Goal: Task Accomplishment & Management: Use online tool/utility

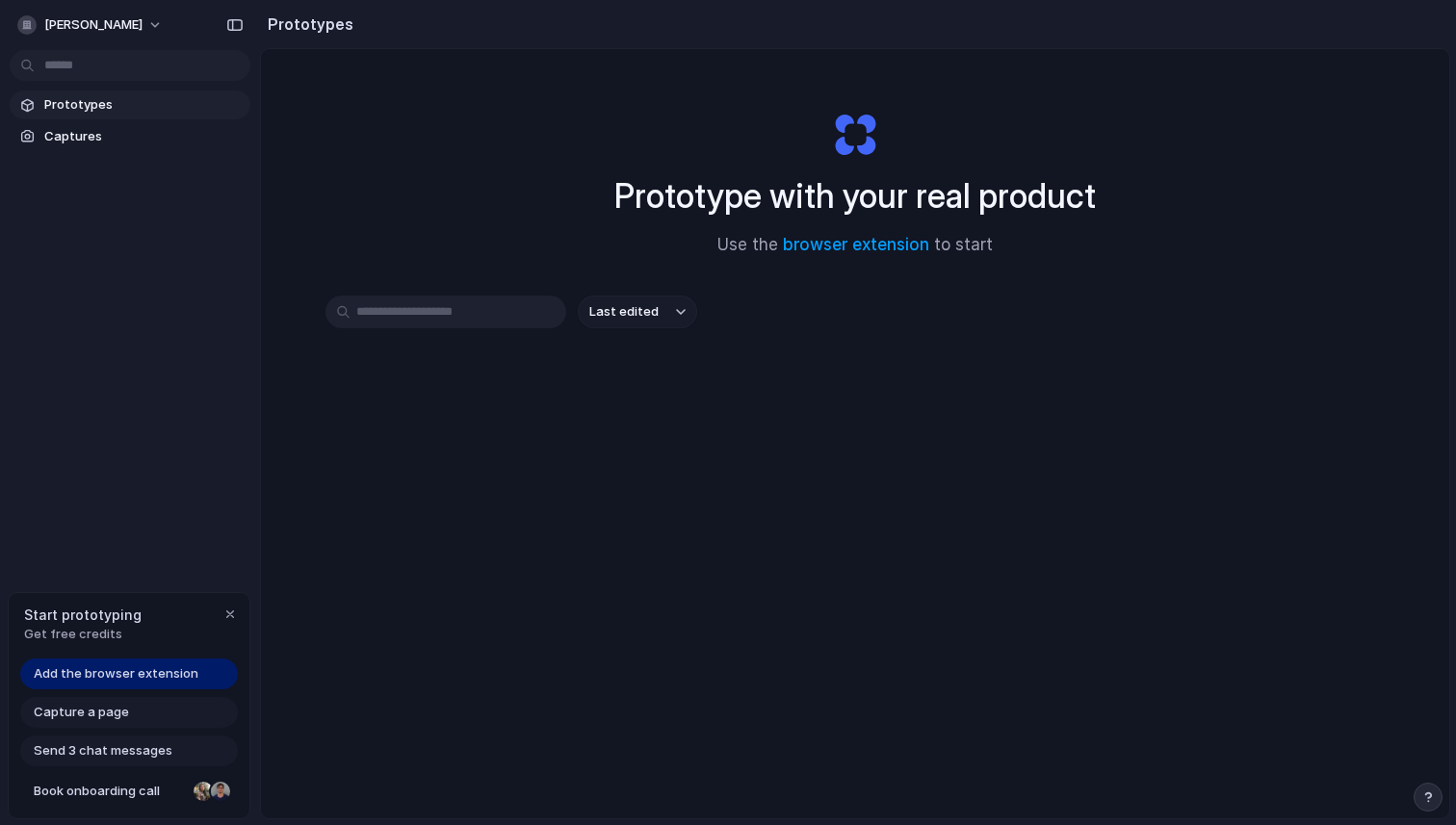
click at [474, 325] on input "text" at bounding box center [446, 312] width 241 height 33
click at [128, 98] on span "Prototypes" at bounding box center [142, 105] width 198 height 20
click at [473, 315] on input "text" at bounding box center [446, 312] width 241 height 33
type input "*"
click at [182, 146] on link "Captures" at bounding box center [130, 137] width 241 height 29
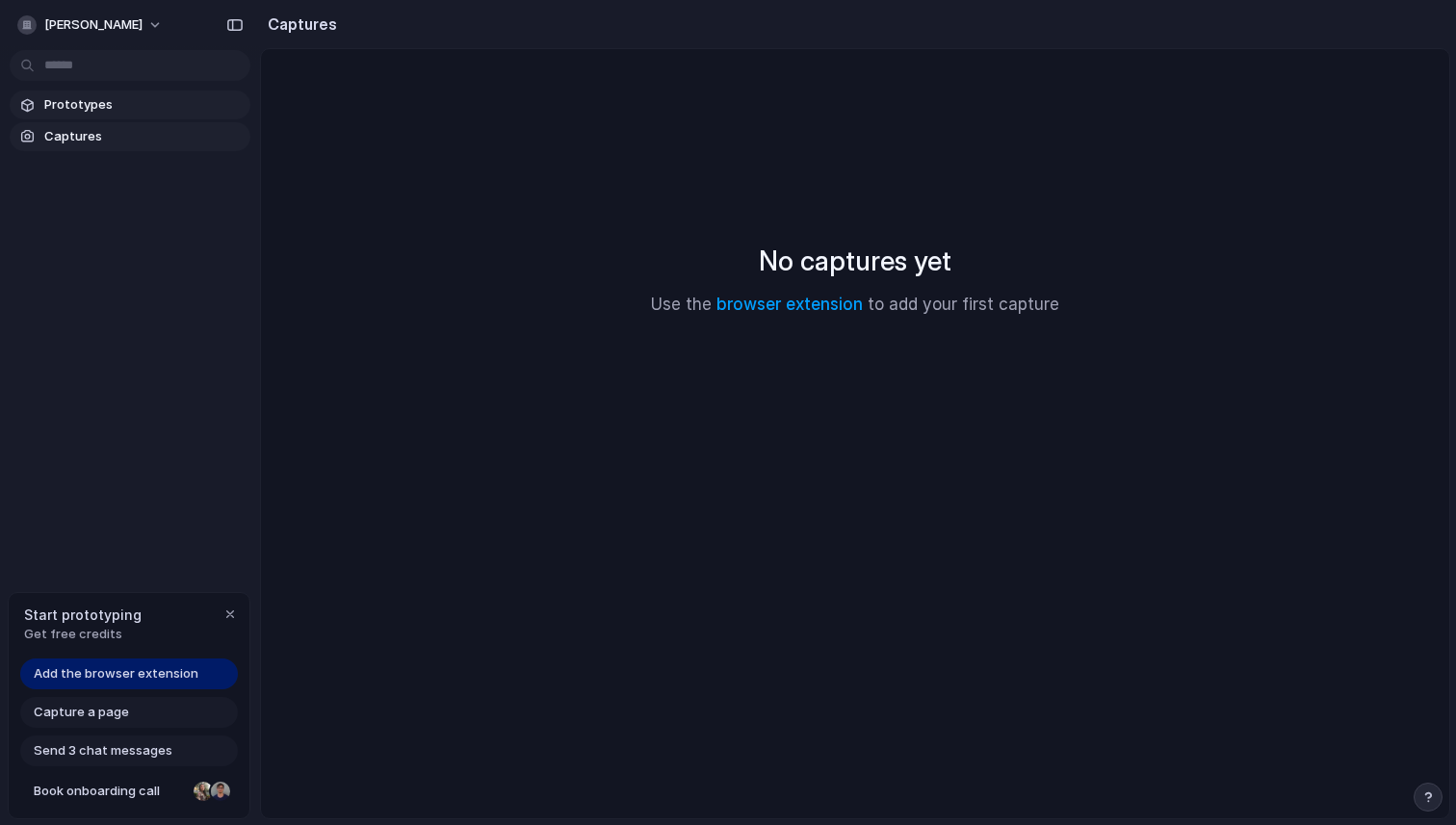
click at [184, 108] on span "Prototypes" at bounding box center [142, 105] width 198 height 20
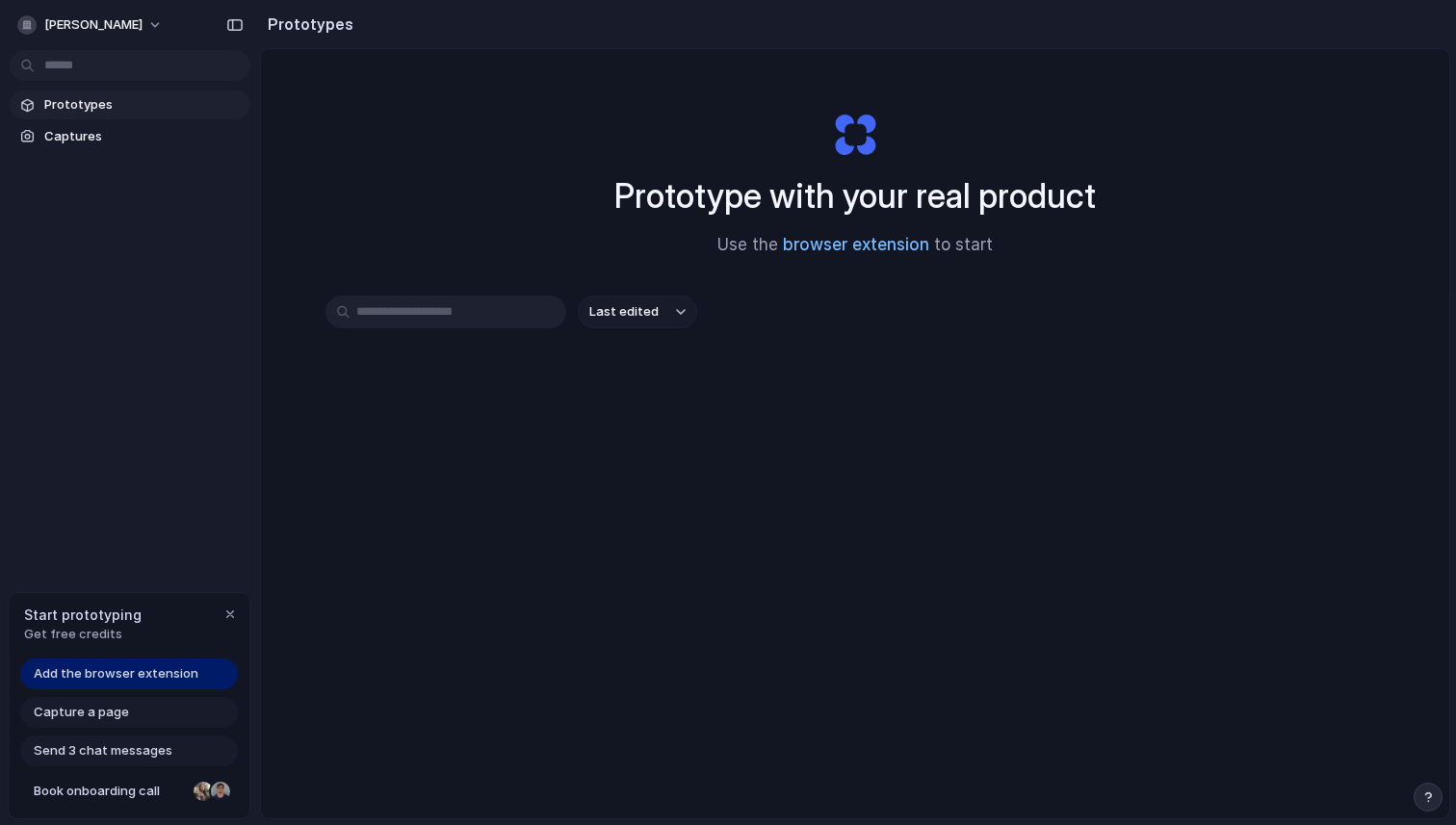
click at [884, 242] on link "browser extension" at bounding box center [856, 245] width 146 height 20
click at [728, 413] on div at bounding box center [728, 413] width 0 height 0
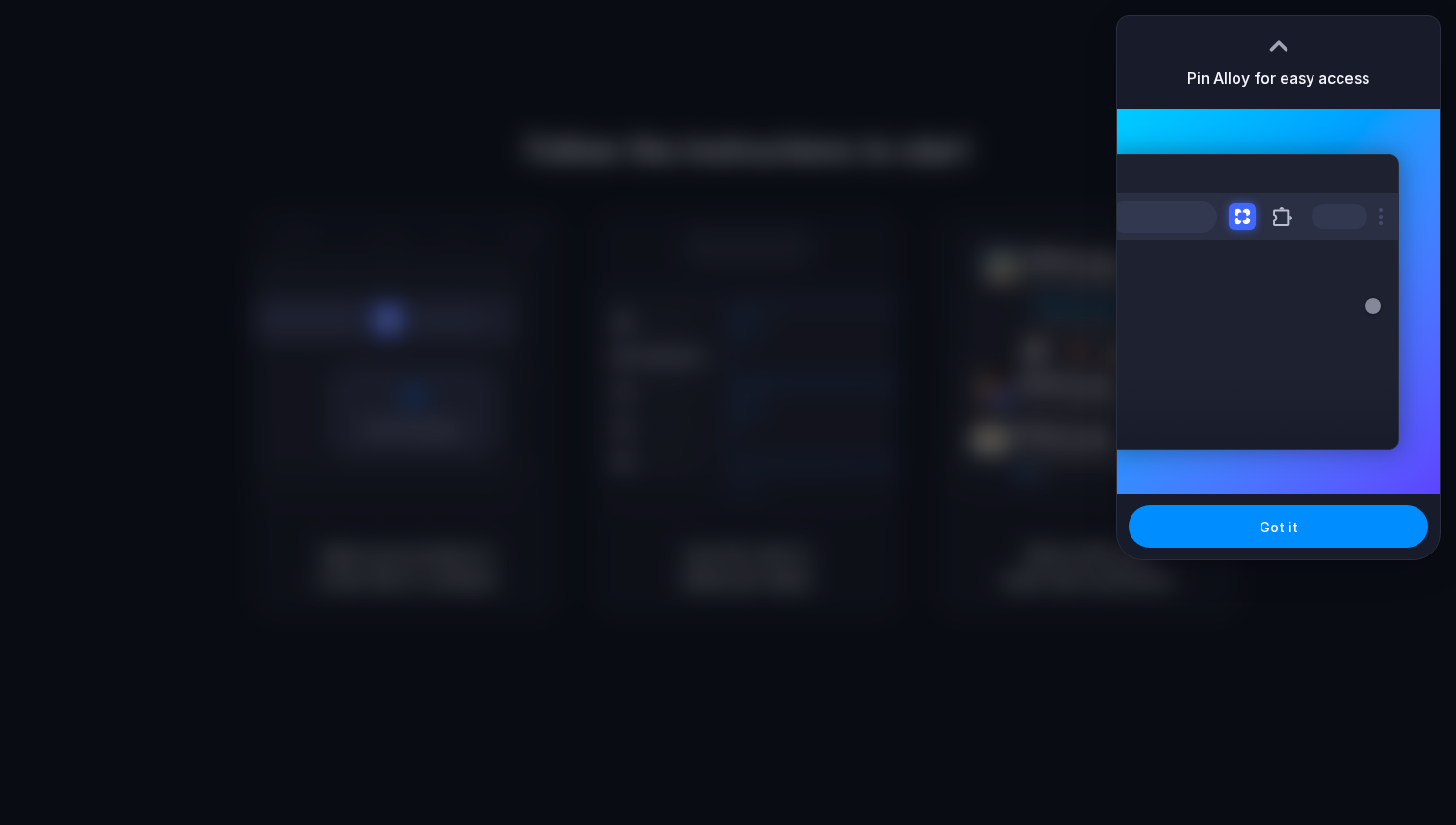
click at [931, 483] on div at bounding box center [728, 412] width 1456 height 825
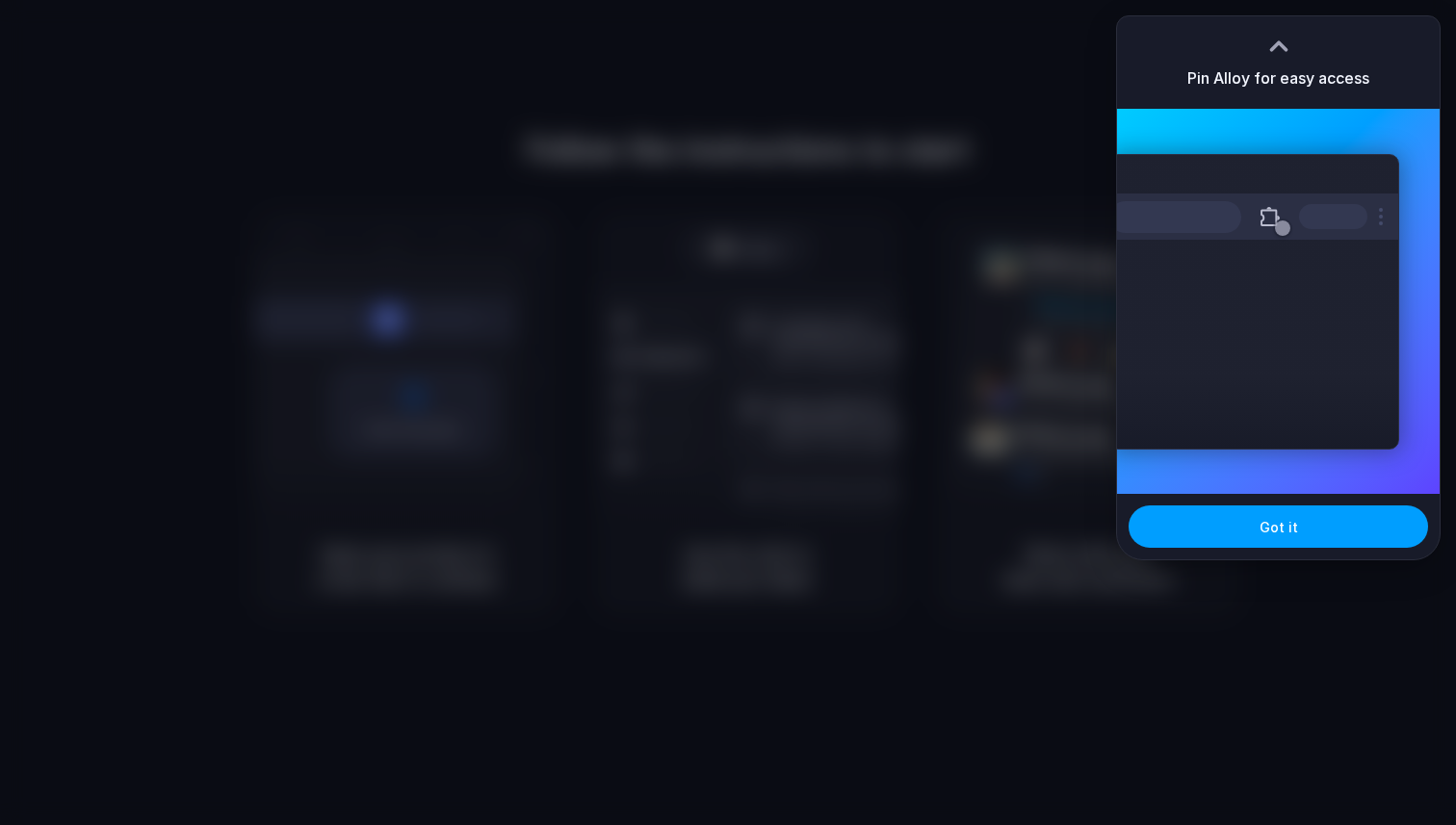
click at [1271, 521] on span "Got it" at bounding box center [1279, 527] width 38 height 20
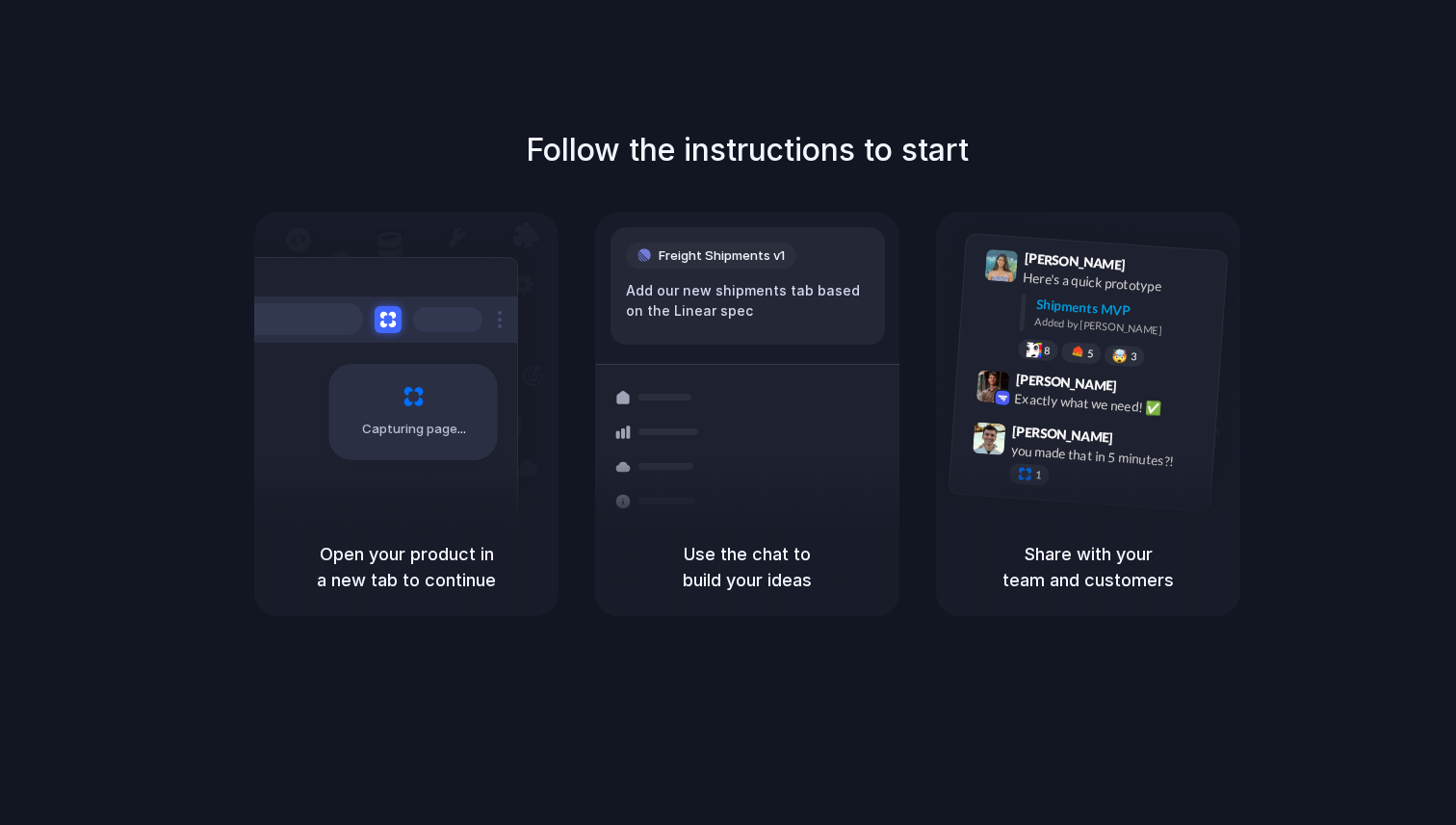
click at [414, 452] on div "Capturing page" at bounding box center [413, 412] width 169 height 97
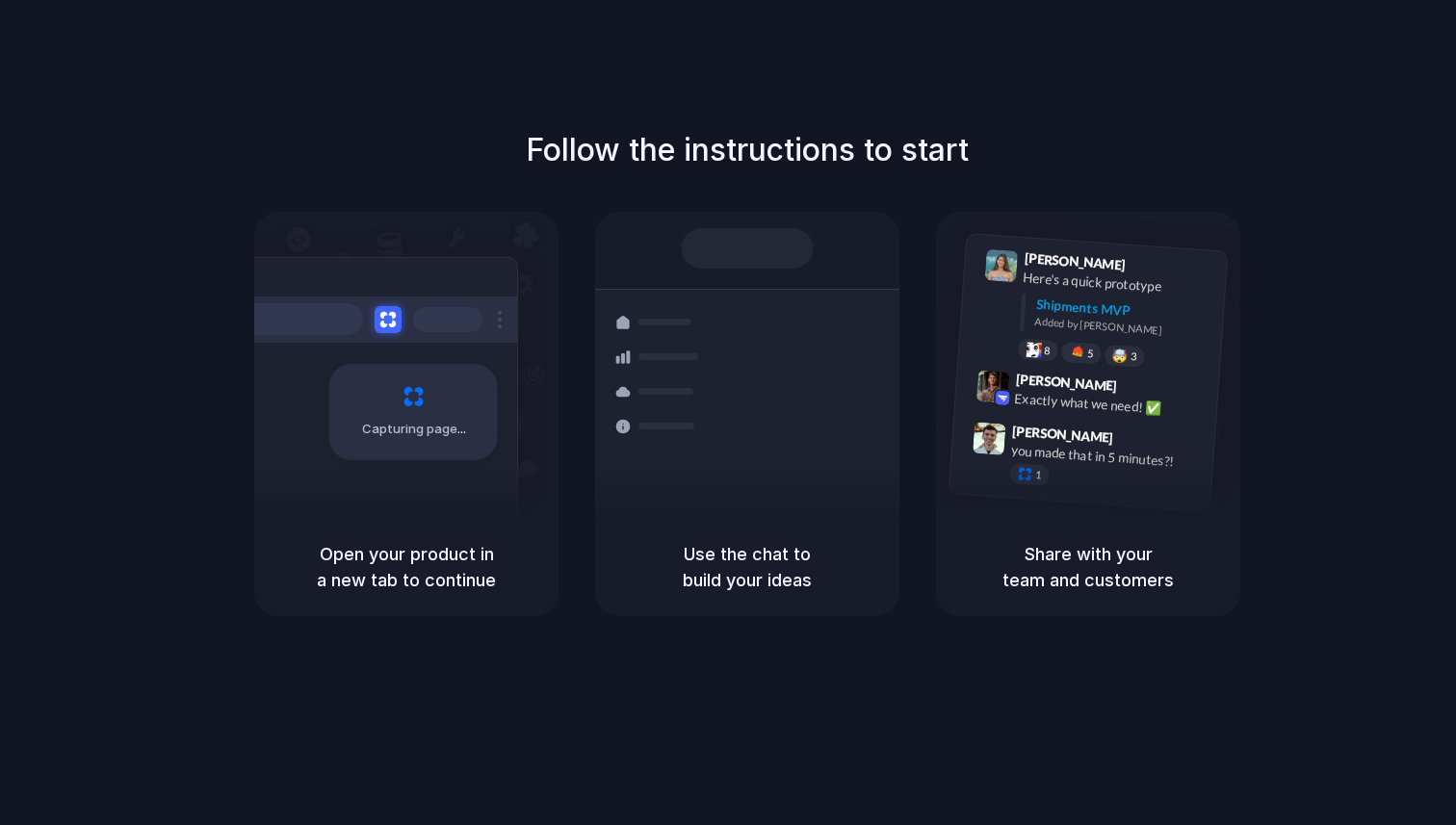
click at [749, 569] on h5 "Use the chat to build your ideas" at bounding box center [747, 567] width 258 height 52
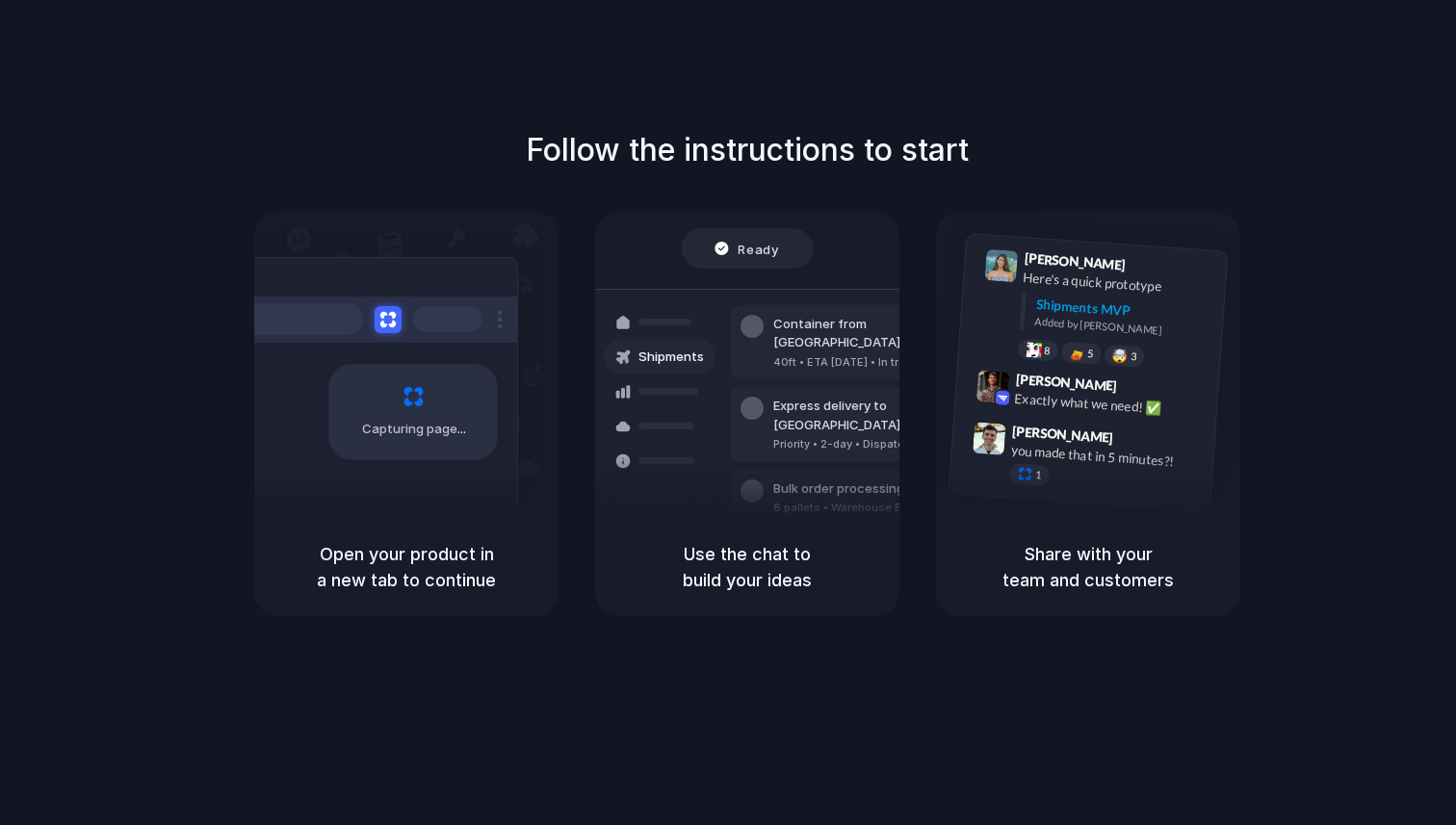
click at [464, 360] on div "Capturing page" at bounding box center [373, 405] width 291 height 295
click at [415, 421] on span "Capturing page" at bounding box center [415, 430] width 107 height 20
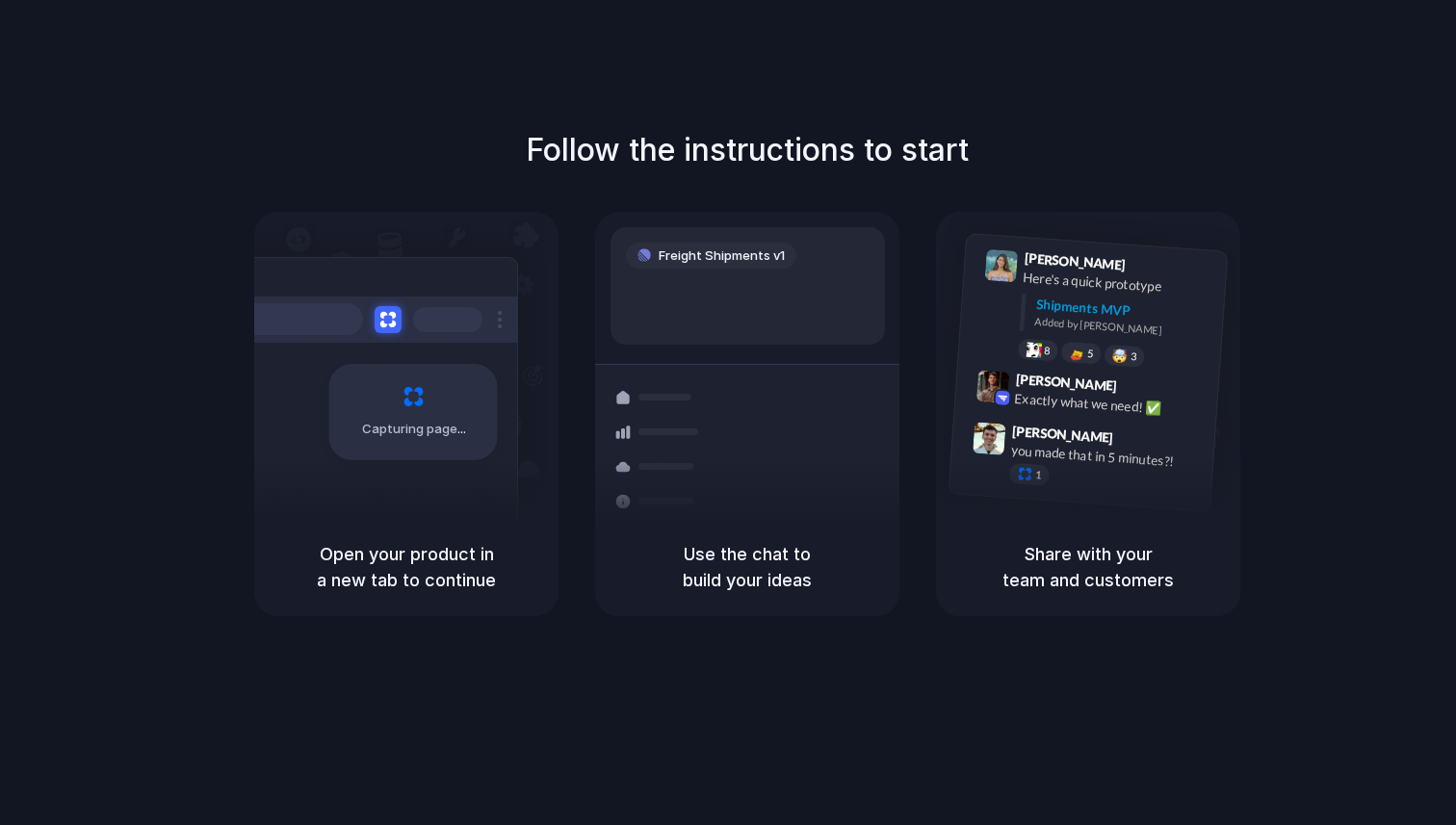
click at [413, 561] on h5 "Open your product in a new tab to continue" at bounding box center [406, 567] width 258 height 52
click at [430, 557] on h5 "Open your product in a new tab to continue" at bounding box center [406, 567] width 258 height 52
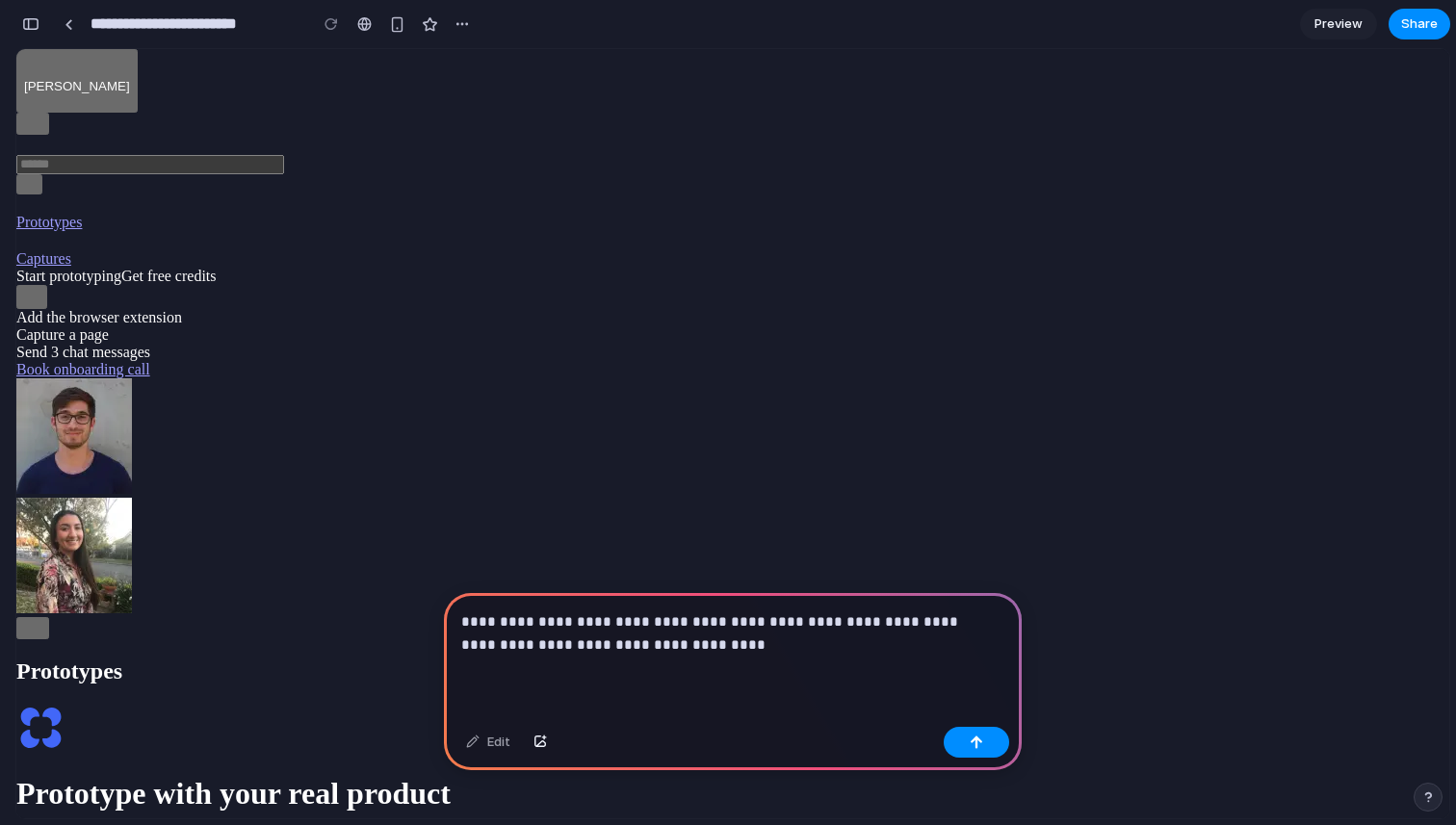
click at [39, 306] on div "button" at bounding box center [32, 296] width 16 height 19
click at [182, 326] on span "Add the browser extension" at bounding box center [99, 317] width 166 height 17
click at [202, 344] on div "Capture a page" at bounding box center [146, 335] width 260 height 18
click at [39, 306] on div "button" at bounding box center [32, 296] width 16 height 19
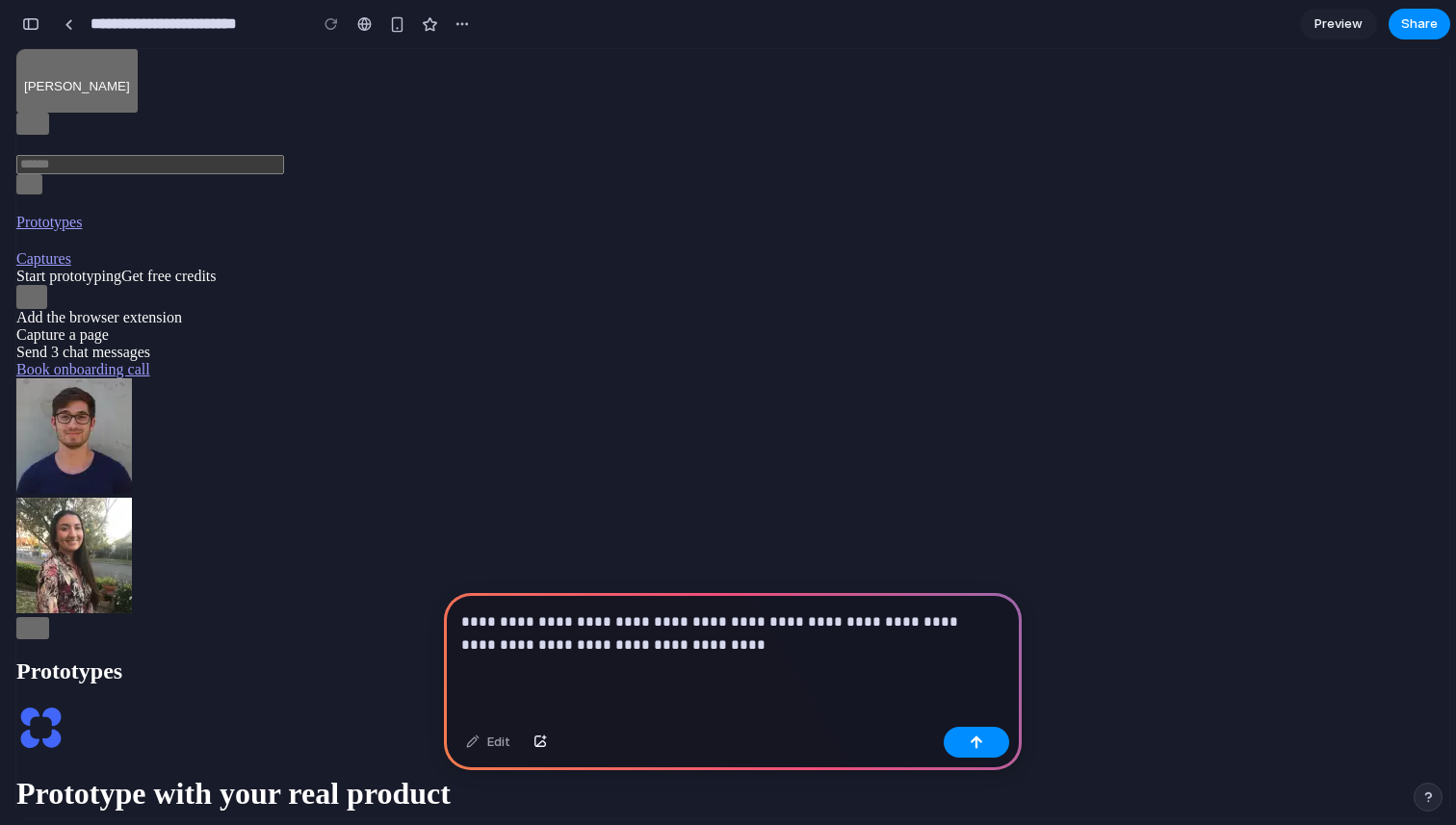
click at [742, 649] on div "**********" at bounding box center [732, 655] width 577 height 126
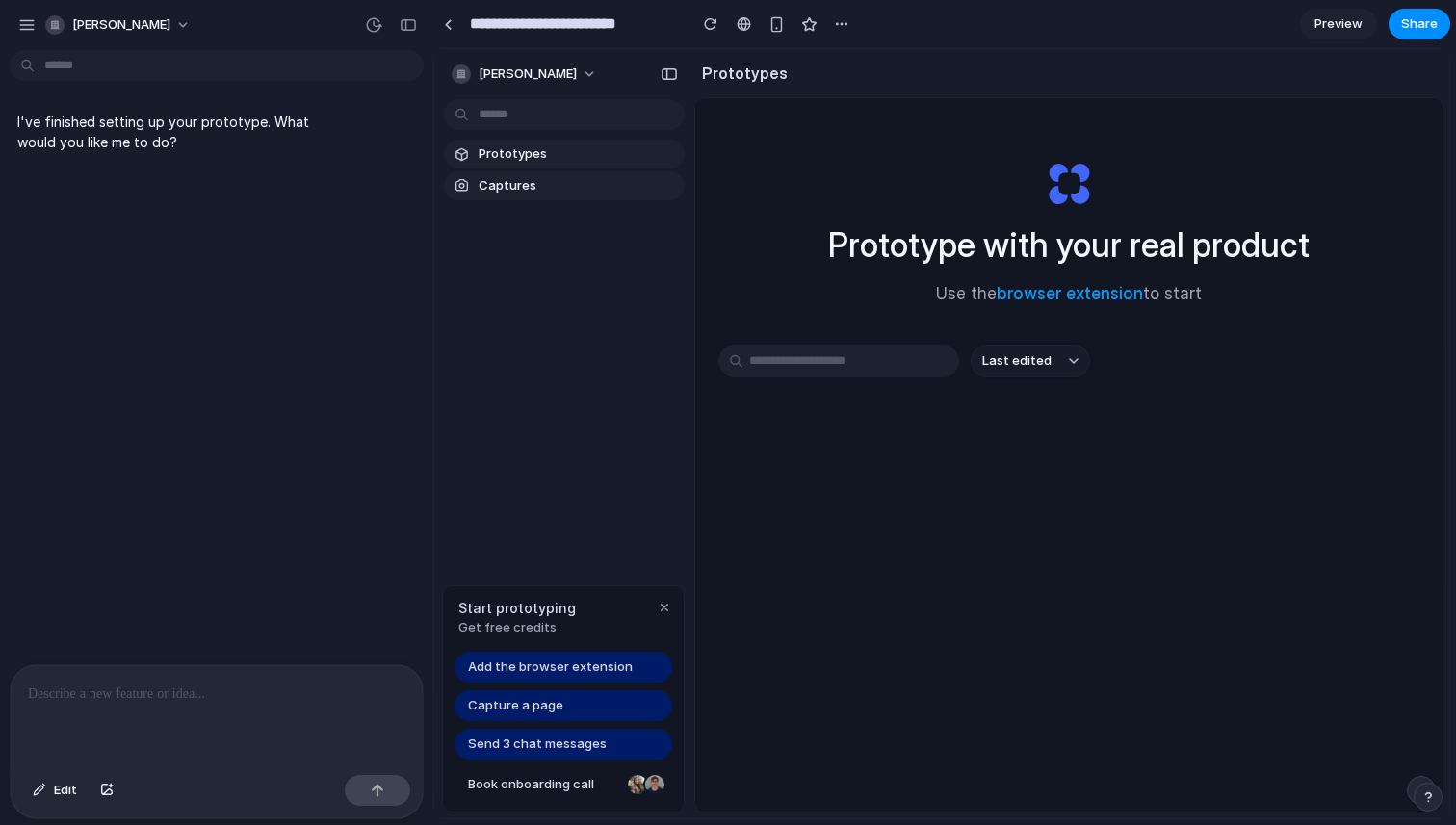
click at [539, 153] on span "Prototypes" at bounding box center [577, 154] width 198 height 20
click at [165, 705] on div at bounding box center [216, 716] width 413 height 102
click at [150, 17] on button "[PERSON_NAME]" at bounding box center [119, 25] width 163 height 31
